Goal: Book appointment/travel/reservation

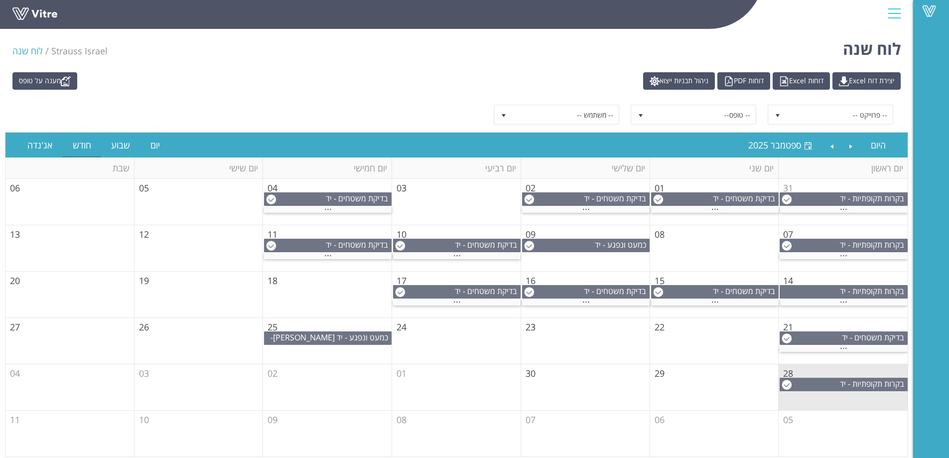
scroll to position [4, 0]
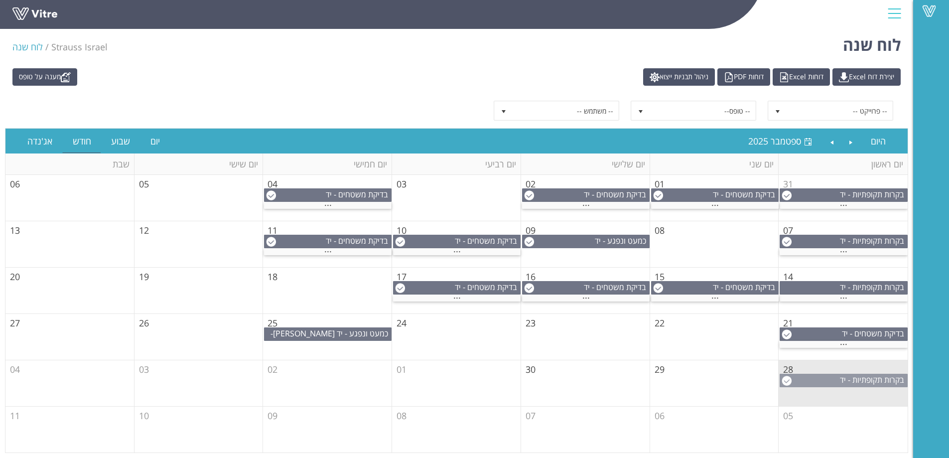
click at [840, 379] on span "בקרות תקופתיות - יד [PERSON_NAME]" at bounding box center [873, 385] width 67 height 22
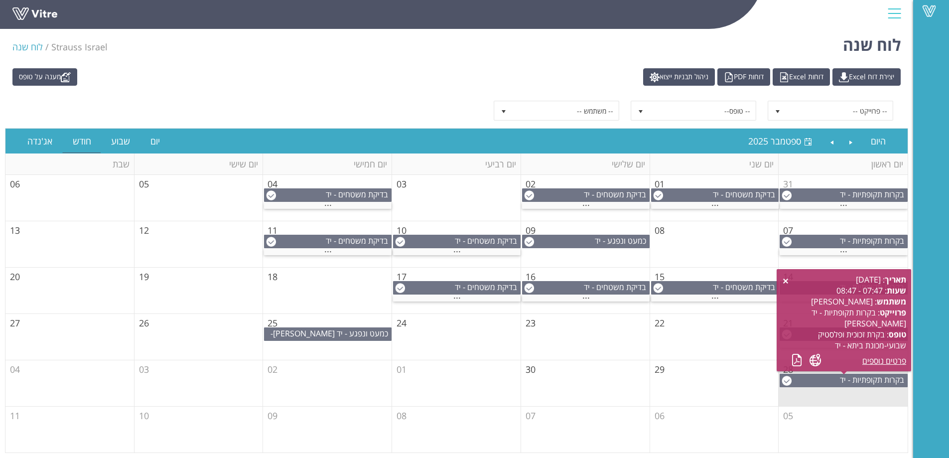
click at [785, 276] on div "תאריך : [DATE] שעות : 07:47 - 08:47 משתמש : קאסלם [PERSON_NAME] פרוייקט : בקרות…" at bounding box center [843, 320] width 124 height 92
click at [785, 279] on link at bounding box center [785, 281] width 8 height 8
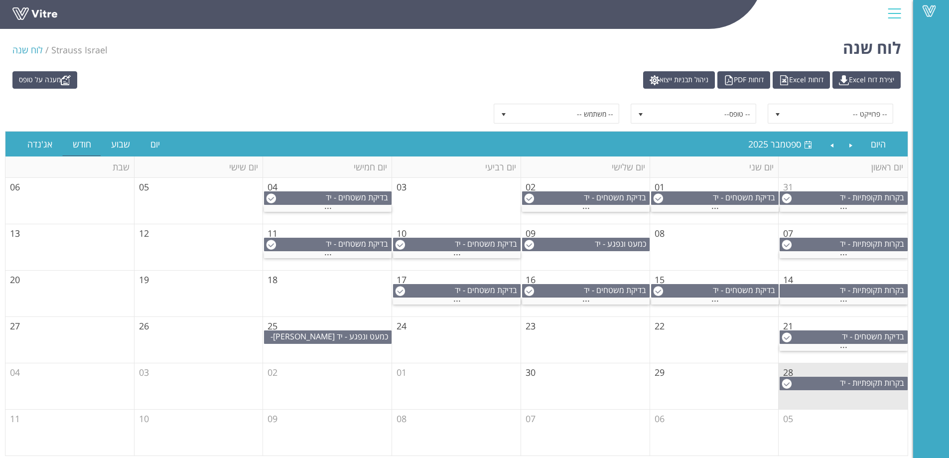
scroll to position [0, 0]
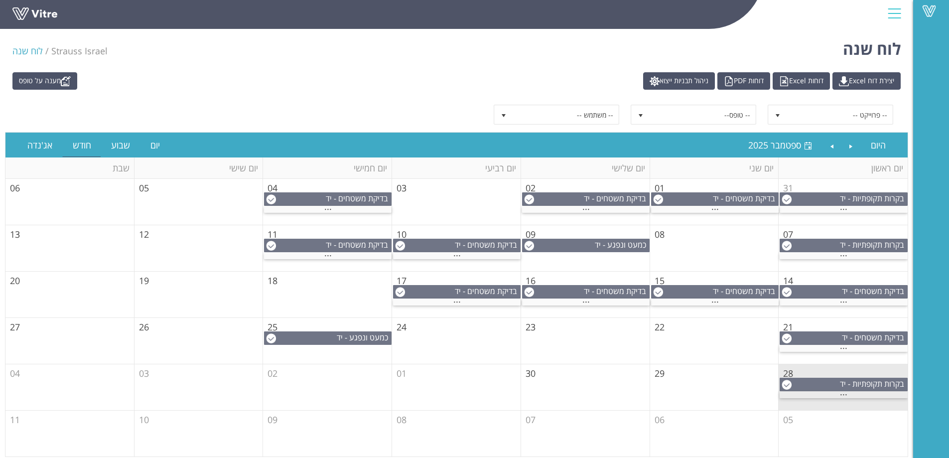
click at [843, 394] on span "..." at bounding box center [843, 391] width 7 height 11
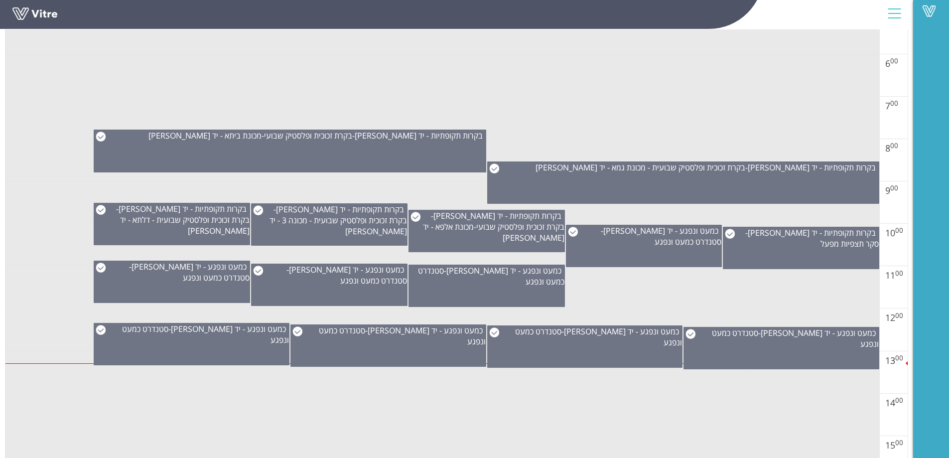
scroll to position [398, 0]
